Goal: Find specific page/section: Find specific page/section

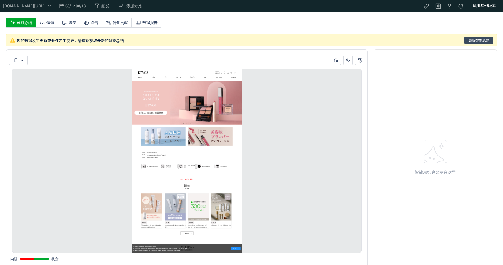
click at [478, 41] on span "更新智能总结" at bounding box center [478, 40] width 21 height 7
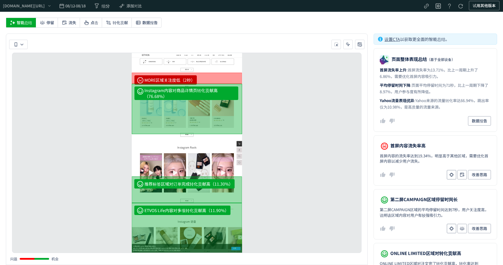
scroll to position [409, 0]
